Goal: Navigation & Orientation: Find specific page/section

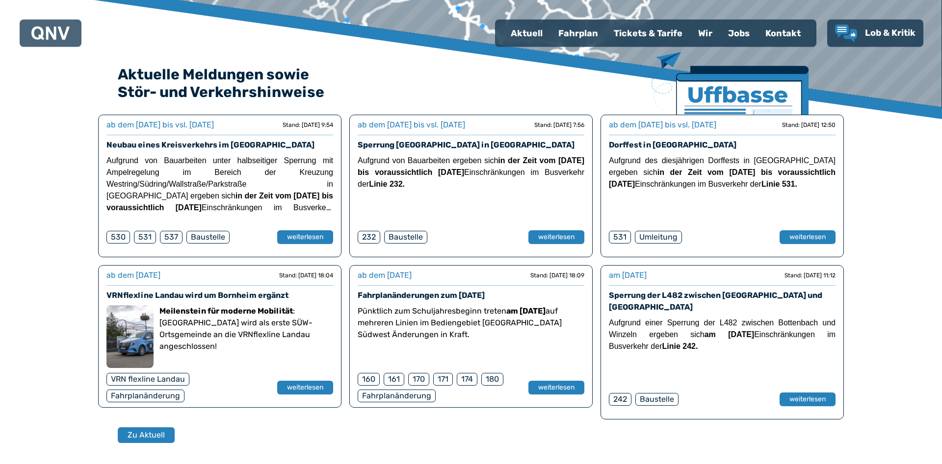
scroll to position [200, 0]
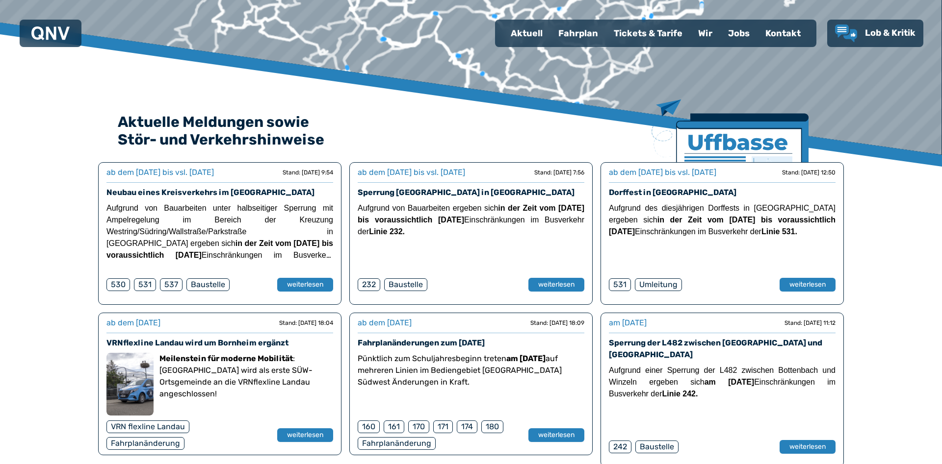
click at [641, 35] on div "Tickets & Tarife" at bounding box center [648, 33] width 84 height 25
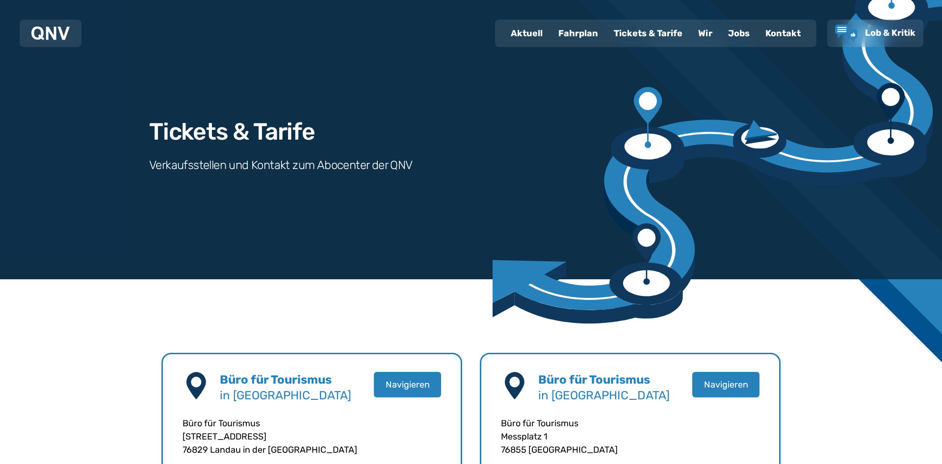
click at [522, 35] on div "Aktuell" at bounding box center [527, 33] width 48 height 25
select select "*"
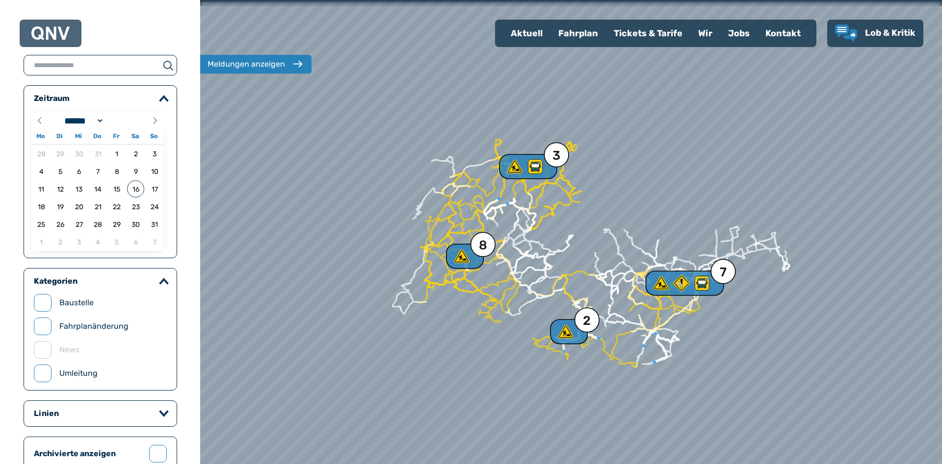
click at [6, 129] on div "Zeitraum ****** ******* **** ***** *** **** **** ****** ********* ******* *****…" at bounding box center [100, 438] width 200 height 876
click at [631, 38] on div "Tickets & Tarife" at bounding box center [648, 33] width 84 height 25
